Goal: Task Accomplishment & Management: Complete application form

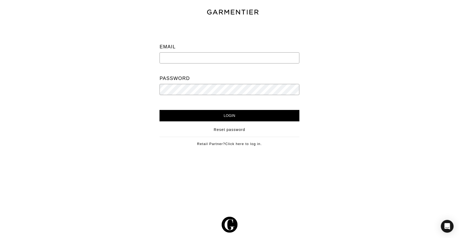
type input "[PERSON_NAME][EMAIL_ADDRESS][DOMAIN_NAME]"
click at [229, 114] on input "Login" at bounding box center [230, 115] width 140 height 11
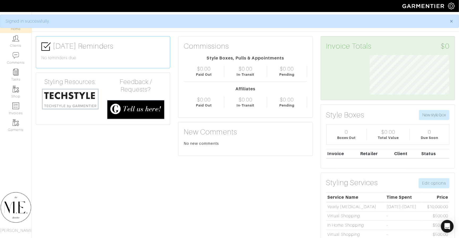
scroll to position [39, 87]
click at [11, 36] on link "Clients" at bounding box center [16, 41] width 32 height 17
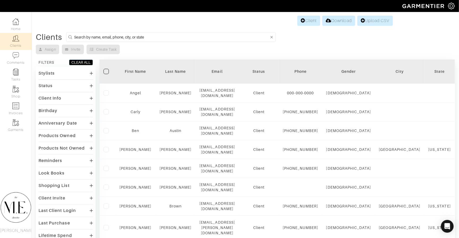
click at [131, 34] on input at bounding box center [171, 37] width 195 height 7
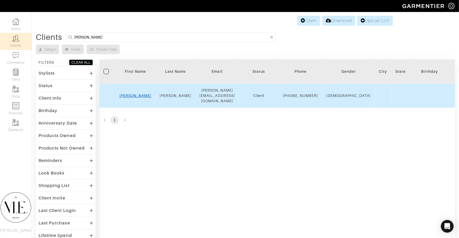
type input "chris Russell"
click at [139, 97] on link "Chris" at bounding box center [135, 95] width 32 height 4
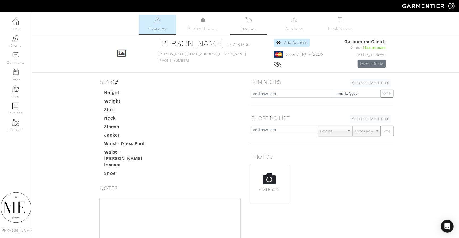
click at [246, 27] on span "Invoices" at bounding box center [248, 28] width 16 height 6
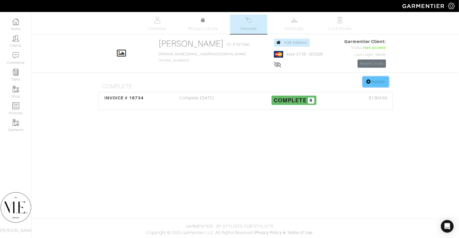
click at [368, 81] on icon at bounding box center [368, 81] width 5 height 4
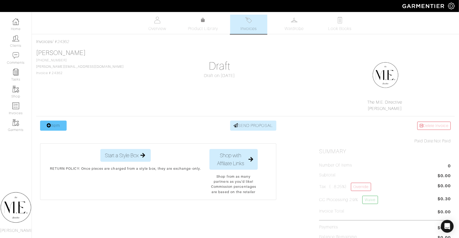
click at [47, 128] on link "Item" at bounding box center [53, 126] width 27 height 10
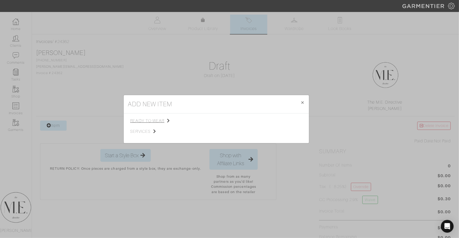
click at [155, 119] on span "ready to wear" at bounding box center [156, 121] width 53 height 6
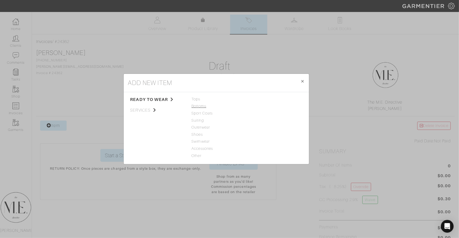
click at [197, 109] on span "Bottoms" at bounding box center [216, 106] width 49 height 6
click at [256, 122] on link "Dress Pant" at bounding box center [258, 120] width 19 height 4
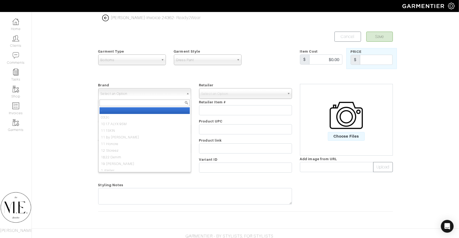
click at [130, 96] on span "Select an Option" at bounding box center [142, 93] width 83 height 11
type input "theory"
select select "Theory"
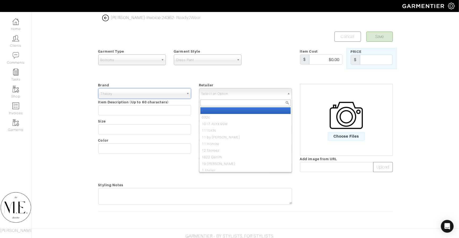
click at [203, 93] on span "Select an Option" at bounding box center [242, 93] width 83 height 11
type input "theory"
select select "13"
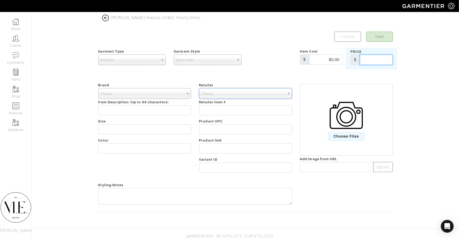
click at [366, 59] on input "text" at bounding box center [376, 60] width 33 height 10
type input "245"
click at [350, 133] on span "Choose Files" at bounding box center [346, 136] width 37 height 9
click at [0, 0] on input "Choose Files" at bounding box center [0, 0] width 0 height 0
click at [156, 116] on div "Brand - 032c 1017 ALYX 9SM 111SKIN 11 by Boris Bidjan Saberi 11 Honore 12 Store…" at bounding box center [144, 128] width 101 height 93
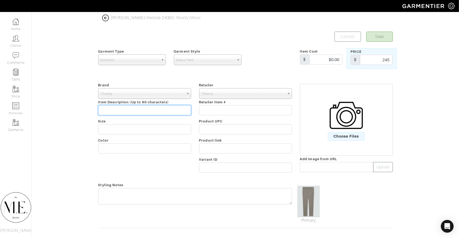
click at [155, 111] on input "text" at bounding box center [144, 110] width 93 height 10
click at [434, 0] on span at bounding box center [424, 6] width 48 height 12
click at [153, 109] on input "text" at bounding box center [144, 110] width 93 height 10
paste input "Zaine Pant in Precision Ponte"
type input "Zaine Pant in Precision Ponte"
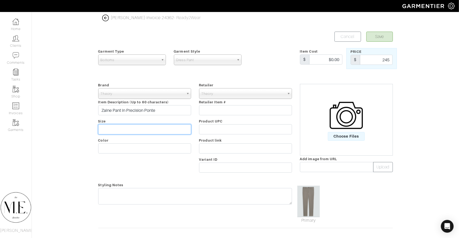
click at [140, 128] on input "text" at bounding box center [144, 129] width 93 height 10
type input "31"
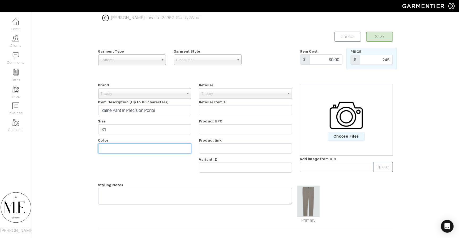
click at [131, 147] on input "text" at bounding box center [144, 148] width 93 height 10
type input "Sidewalk"
click at [379, 41] on button "Save" at bounding box center [379, 37] width 27 height 10
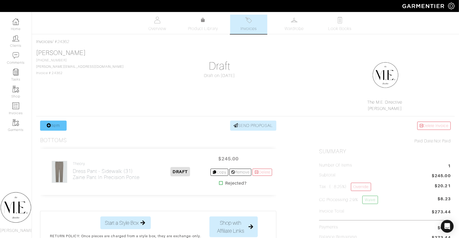
click at [53, 127] on link "Item" at bounding box center [53, 126] width 27 height 10
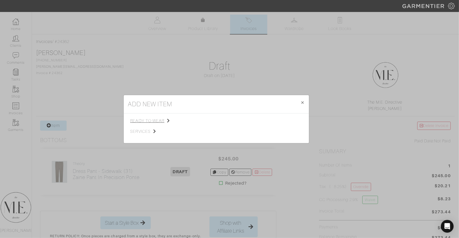
click at [164, 120] on span "ready to wear" at bounding box center [156, 121] width 53 height 6
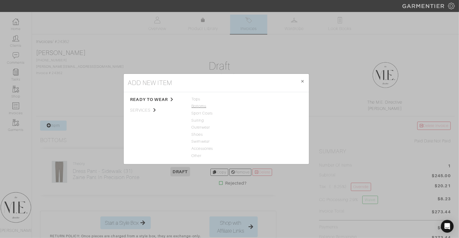
click at [196, 106] on span "Bottoms" at bounding box center [216, 106] width 49 height 6
click at [257, 105] on link "Casual Pant" at bounding box center [259, 106] width 21 height 4
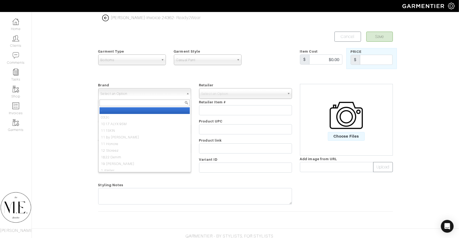
click at [162, 89] on span "Select an Option" at bounding box center [142, 93] width 83 height 11
type input "THEORY"
select select "Theory"
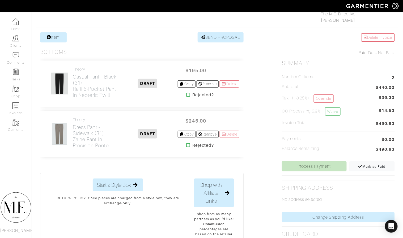
scroll to position [62, 0]
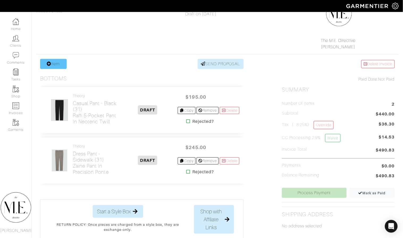
click at [62, 64] on link "Item" at bounding box center [53, 64] width 27 height 10
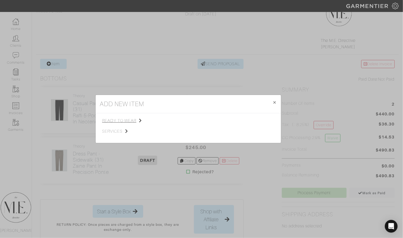
click at [130, 121] on span "ready to wear" at bounding box center [128, 121] width 53 height 6
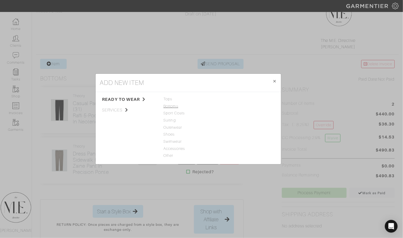
click at [167, 105] on span "Bottoms" at bounding box center [188, 107] width 49 height 6
click at [238, 107] on link "Casual Pant" at bounding box center [231, 106] width 21 height 4
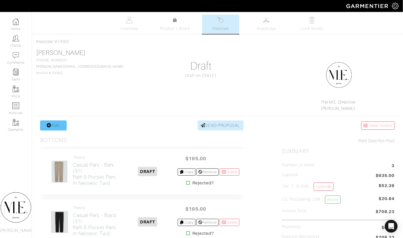
click at [57, 123] on link "Item" at bounding box center [53, 126] width 27 height 10
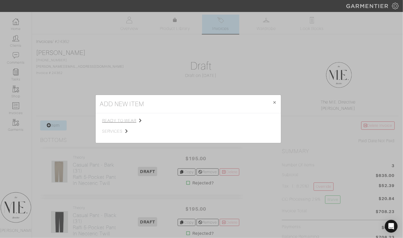
click at [131, 120] on span "ready to wear" at bounding box center [128, 121] width 53 height 6
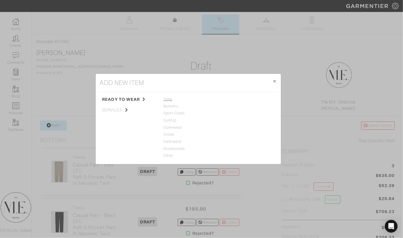
click at [169, 100] on span "Tops" at bounding box center [188, 99] width 49 height 6
click at [231, 114] on link "Woven" at bounding box center [227, 113] width 12 height 4
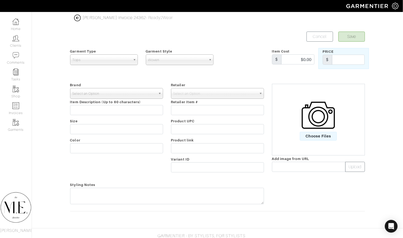
click at [132, 94] on span "Select an Option" at bounding box center [113, 93] width 83 height 11
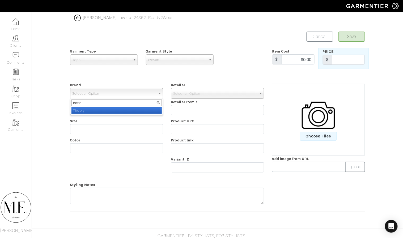
type input "theory"
select select "Theory"
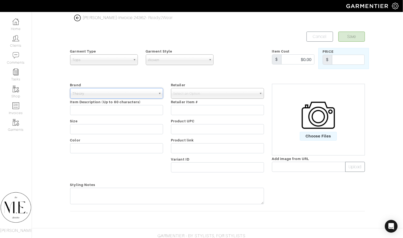
click at [203, 98] on div "Retailer - 032c 1017 ALYX 9SM 111SKIN 11 by Boris Bidjan Saberi 11 Honore 12 St…" at bounding box center [217, 128] width 101 height 93
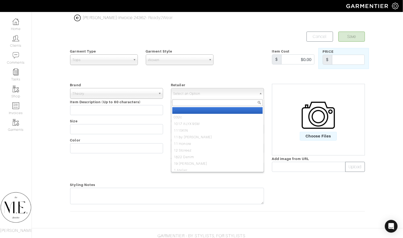
click at [203, 94] on span "Select an Option" at bounding box center [214, 93] width 83 height 11
type input "theory"
select select "13"
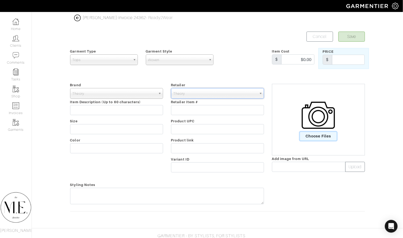
click at [308, 132] on span "Choose Files" at bounding box center [318, 136] width 37 height 9
click at [0, 0] on input "Choose Files" at bounding box center [0, 0] width 0 height 0
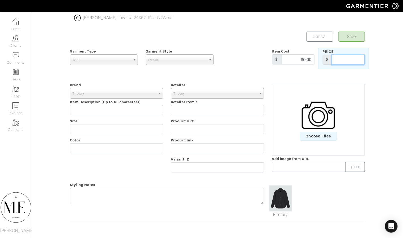
click at [357, 60] on input "text" at bounding box center [348, 60] width 33 height 10
type input "195"
click at [145, 107] on input "text" at bounding box center [116, 110] width 93 height 10
type input "[PERSON_NAME] in Structure Knit"
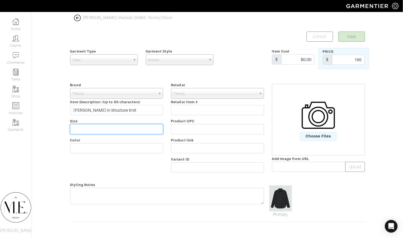
click at [113, 125] on input "text" at bounding box center [116, 129] width 93 height 10
type input "M"
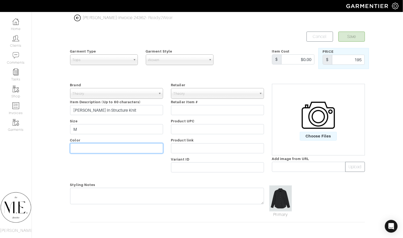
click at [103, 148] on input "text" at bounding box center [116, 148] width 93 height 10
type input "Black"
click at [352, 40] on button "Save" at bounding box center [351, 37] width 27 height 10
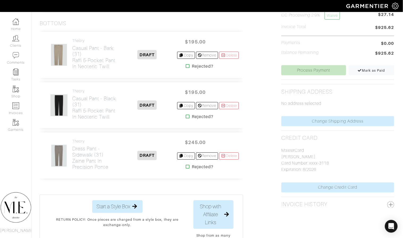
scroll to position [180, 1]
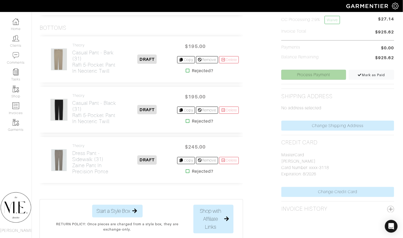
click at [317, 75] on link "Process Payment" at bounding box center [313, 75] width 65 height 10
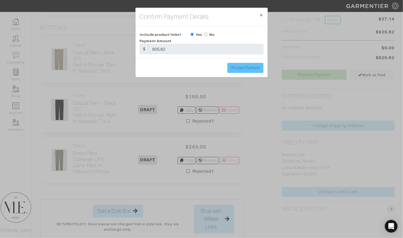
click at [240, 66] on input "Process Payment" at bounding box center [245, 68] width 36 height 10
type input "Process Payment"
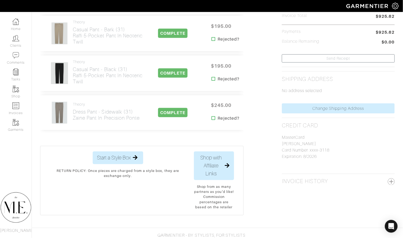
scroll to position [0, 0]
